Goal: Task Accomplishment & Management: Manage account settings

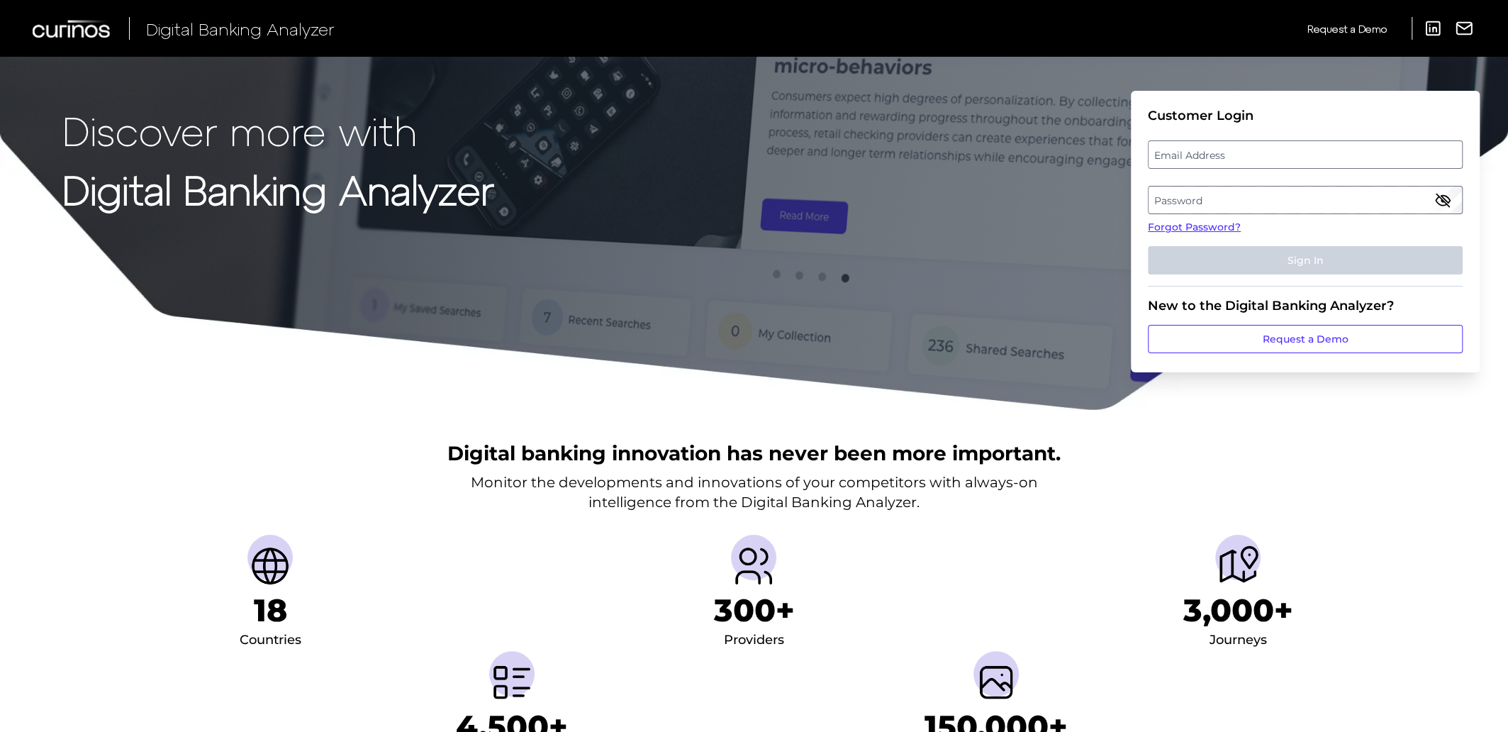
click at [1308, 153] on label "Email Address" at bounding box center [1305, 155] width 313 height 26
click at [1308, 153] on input "email" at bounding box center [1305, 154] width 315 height 28
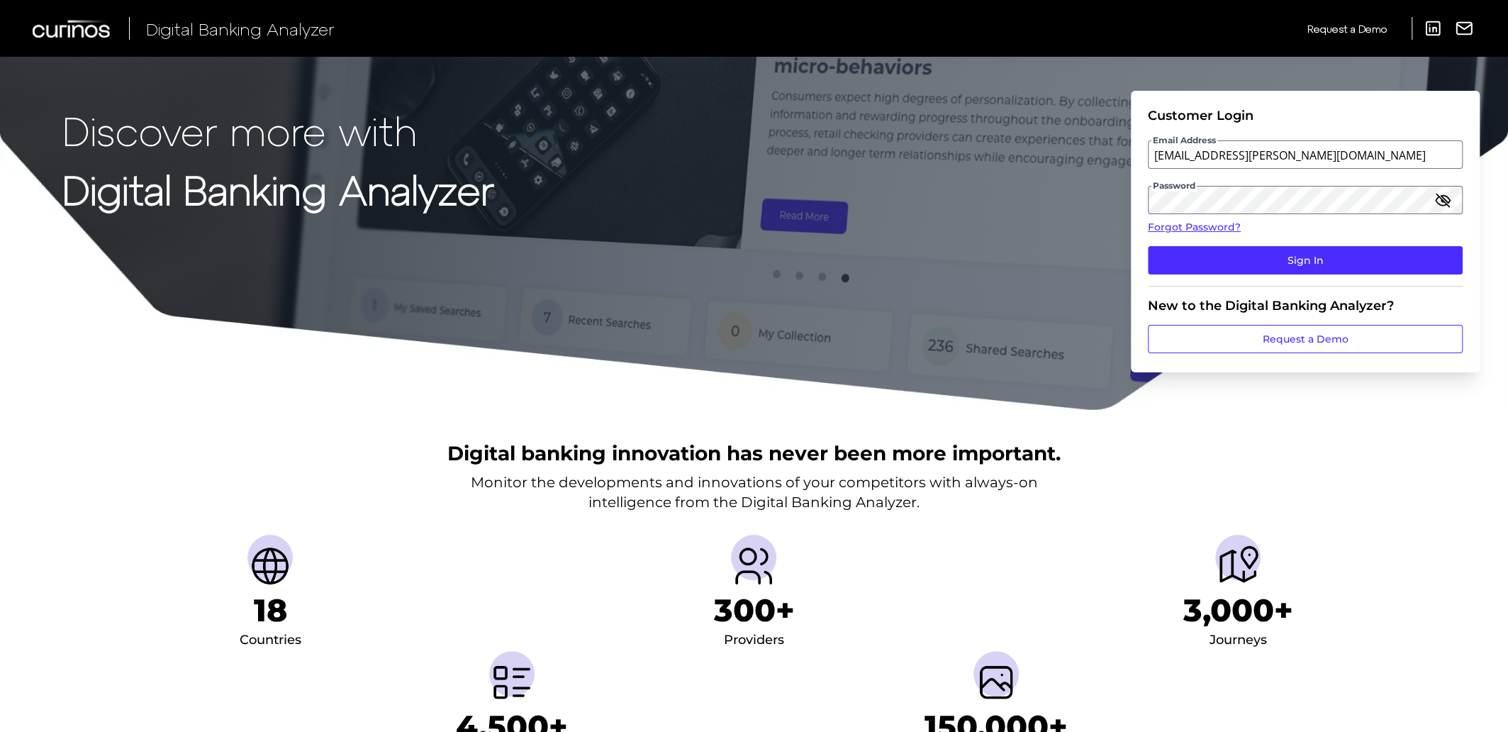
click at [1443, 203] on icon "button" at bounding box center [1443, 199] width 17 height 17
click at [1409, 151] on input "[EMAIL_ADDRESS][PERSON_NAME][DOMAIN_NAME]" at bounding box center [1305, 154] width 315 height 28
click at [1445, 196] on icon "button" at bounding box center [1443, 199] width 17 height 17
click at [1444, 196] on icon "button" at bounding box center [1443, 199] width 17 height 17
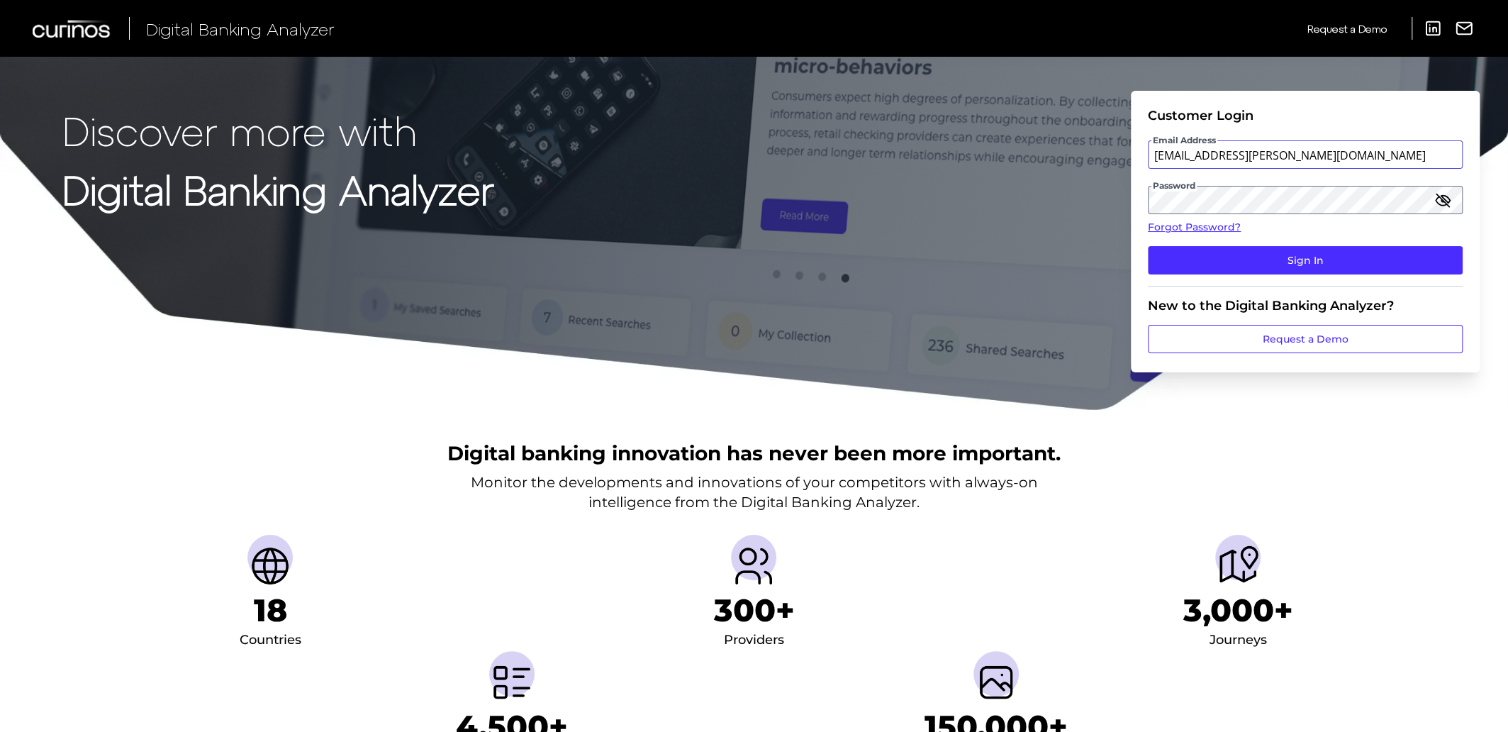
click at [1414, 152] on input "[EMAIL_ADDRESS][PERSON_NAME][DOMAIN_NAME]" at bounding box center [1305, 154] width 315 height 28
click at [1443, 201] on icon "button" at bounding box center [1443, 200] width 13 height 13
click at [1443, 202] on icon "button" at bounding box center [1443, 199] width 17 height 17
click at [1403, 157] on input "[EMAIL_ADDRESS][PERSON_NAME][DOMAIN_NAME]" at bounding box center [1305, 154] width 315 height 28
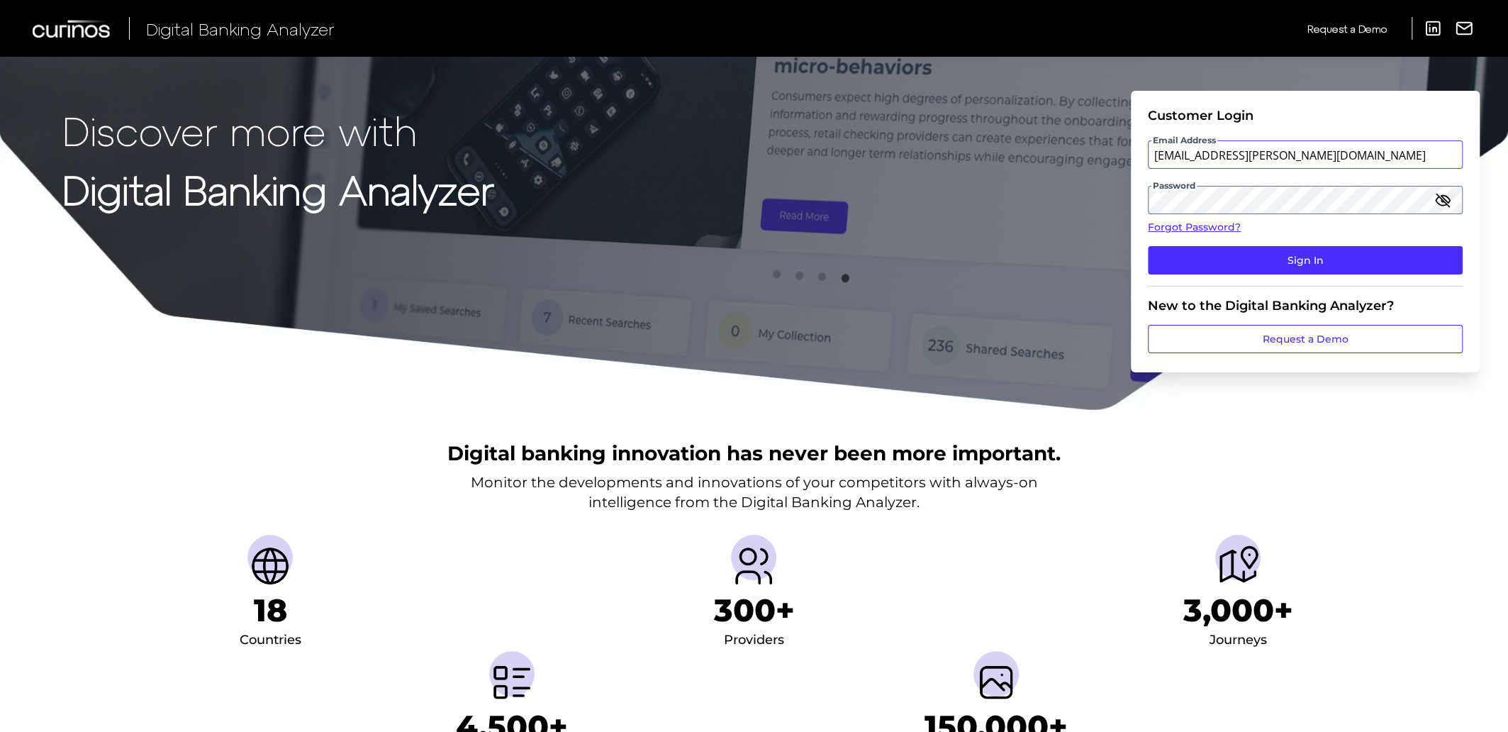
type input "[EMAIL_ADDRESS][PERSON_NAME][DOMAIN_NAME]"
click at [1447, 194] on icon "button" at bounding box center [1443, 199] width 17 height 17
click at [1445, 196] on icon "button" at bounding box center [1443, 199] width 17 height 17
click at [1440, 204] on icon "button" at bounding box center [1443, 199] width 17 height 17
click at [1440, 204] on icon "button" at bounding box center [1443, 200] width 14 height 10
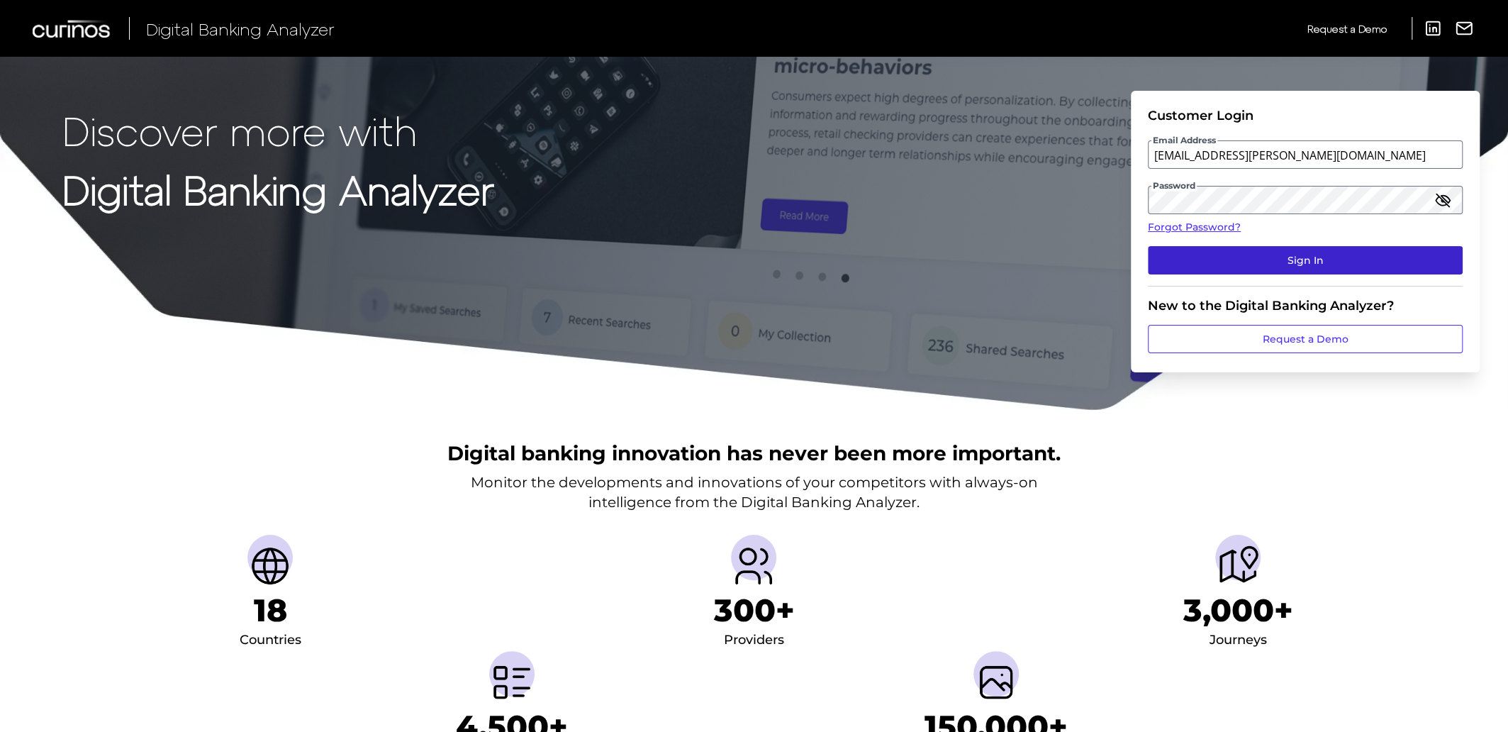
click at [1336, 268] on button "Sign In" at bounding box center [1305, 260] width 315 height 28
